Goal: Information Seeking & Learning: Learn about a topic

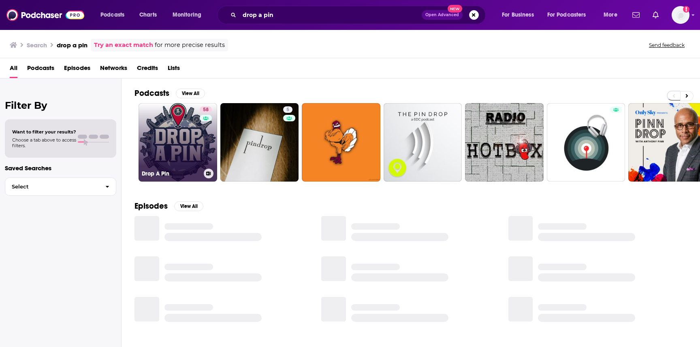
click at [179, 130] on link "58 Drop A Pin" at bounding box center [177, 142] width 79 height 79
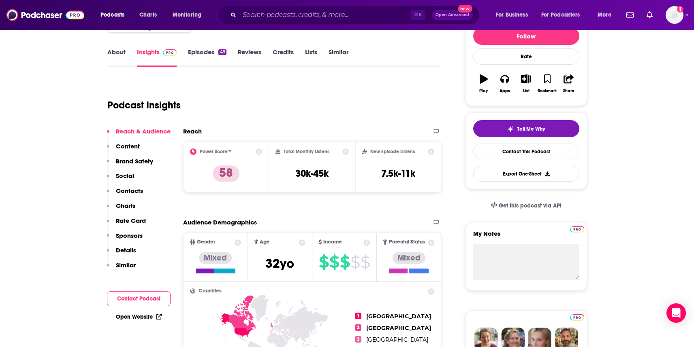
scroll to position [43, 0]
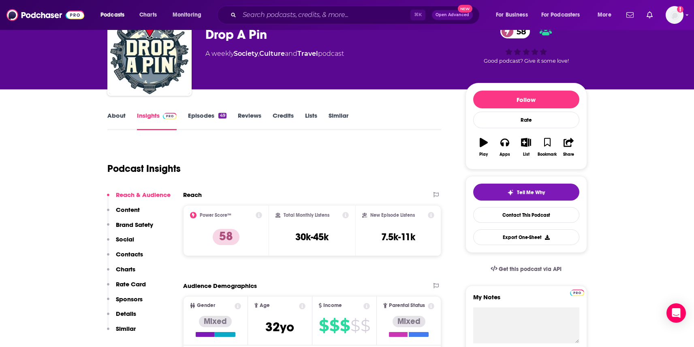
click at [226, 286] on h2 "Audience Demographics" at bounding box center [220, 286] width 74 height 8
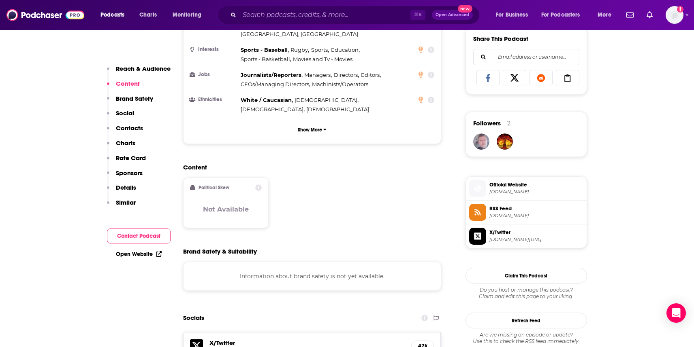
scroll to position [518, 0]
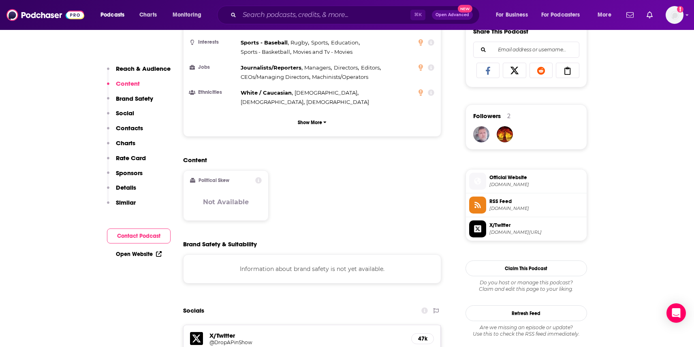
click at [260, 177] on icon at bounding box center [258, 180] width 6 height 6
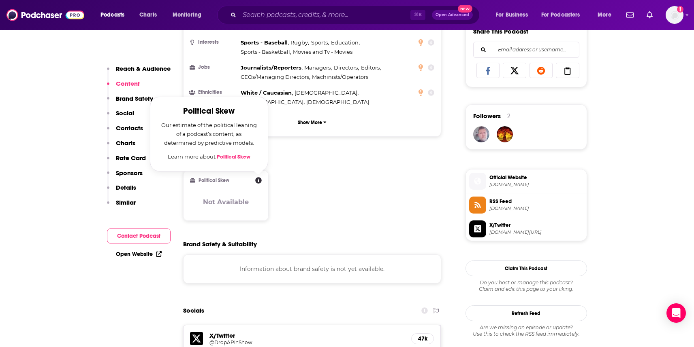
click at [309, 156] on div "Content Political Skew Political Skew Our estimate of the political leaning of …" at bounding box center [312, 192] width 258 height 72
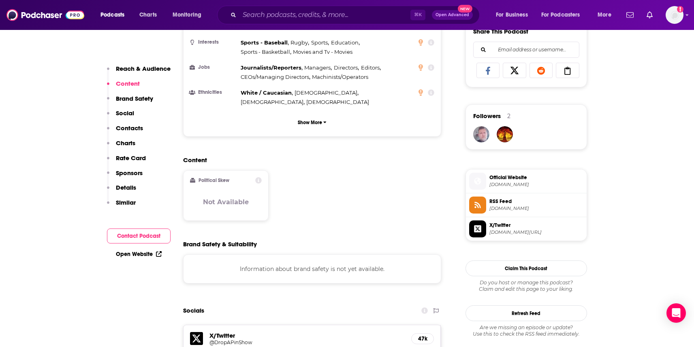
click at [337, 255] on div "Information about brand safety is not yet available." at bounding box center [312, 269] width 258 height 29
